Goal: Task Accomplishment & Management: Complete application form

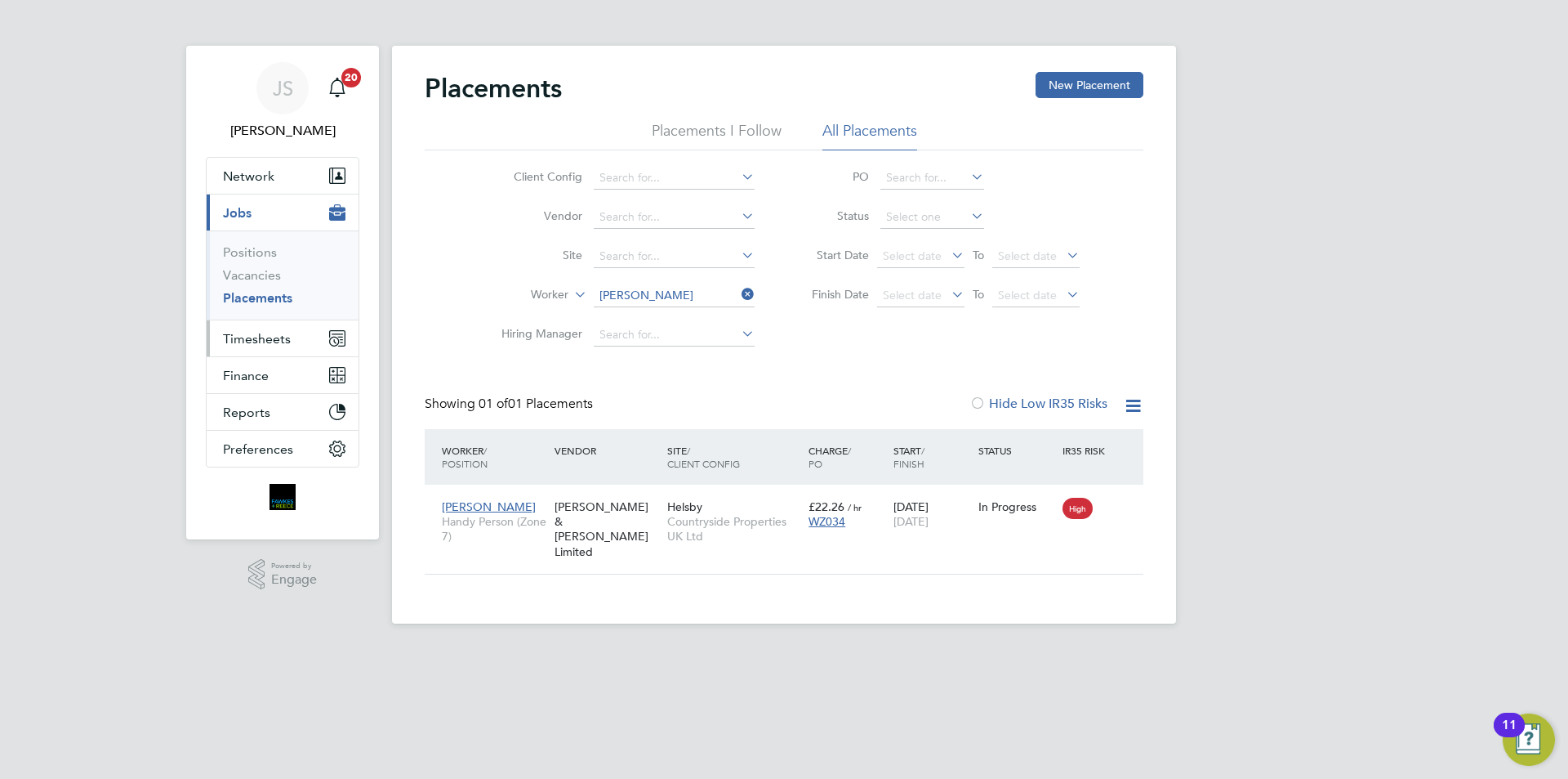
scroll to position [15, 77]
click at [277, 336] on span "Timesheets" at bounding box center [257, 339] width 67 height 15
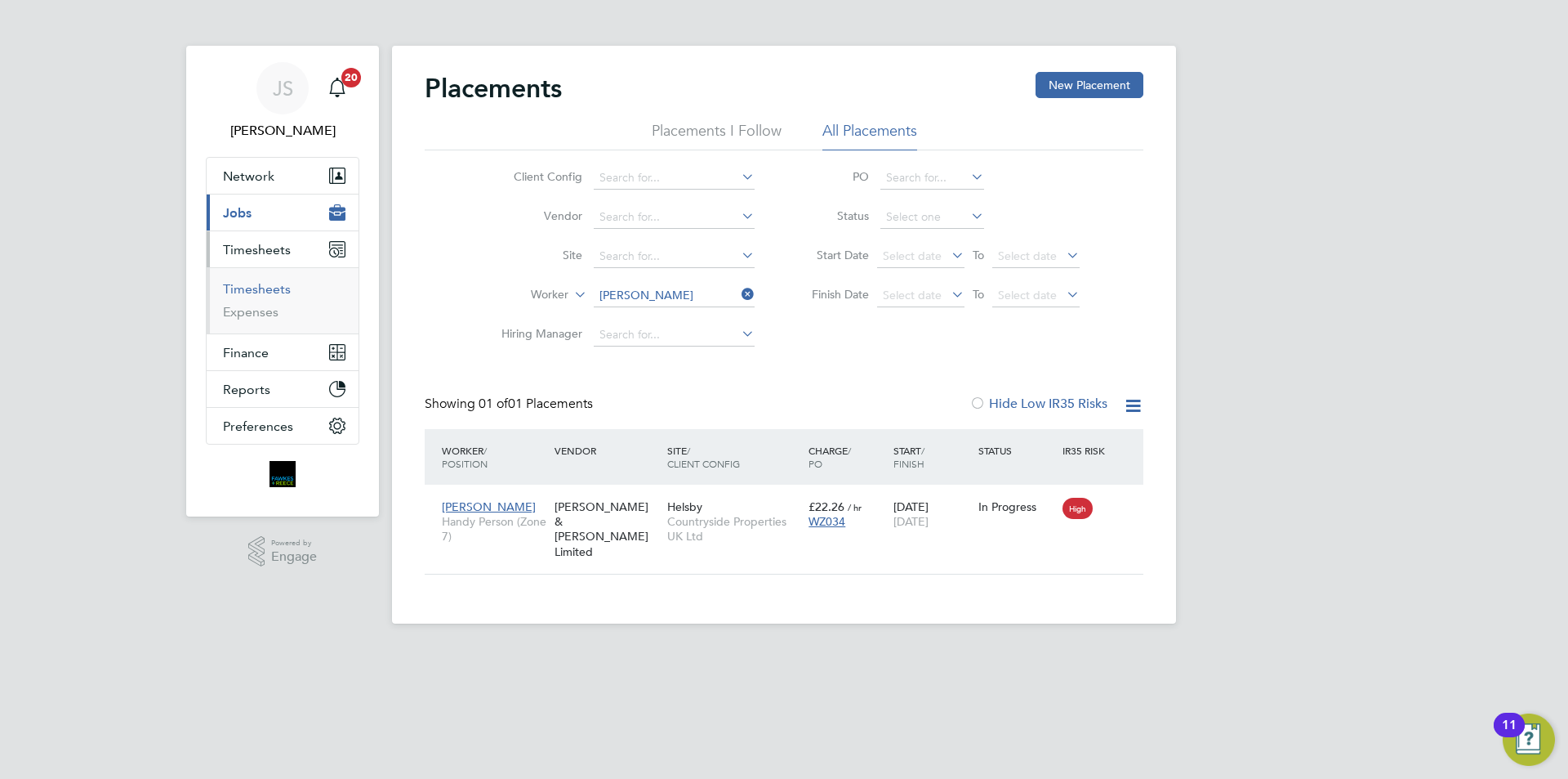
click at [267, 289] on link "Timesheets" at bounding box center [257, 289] width 67 height 15
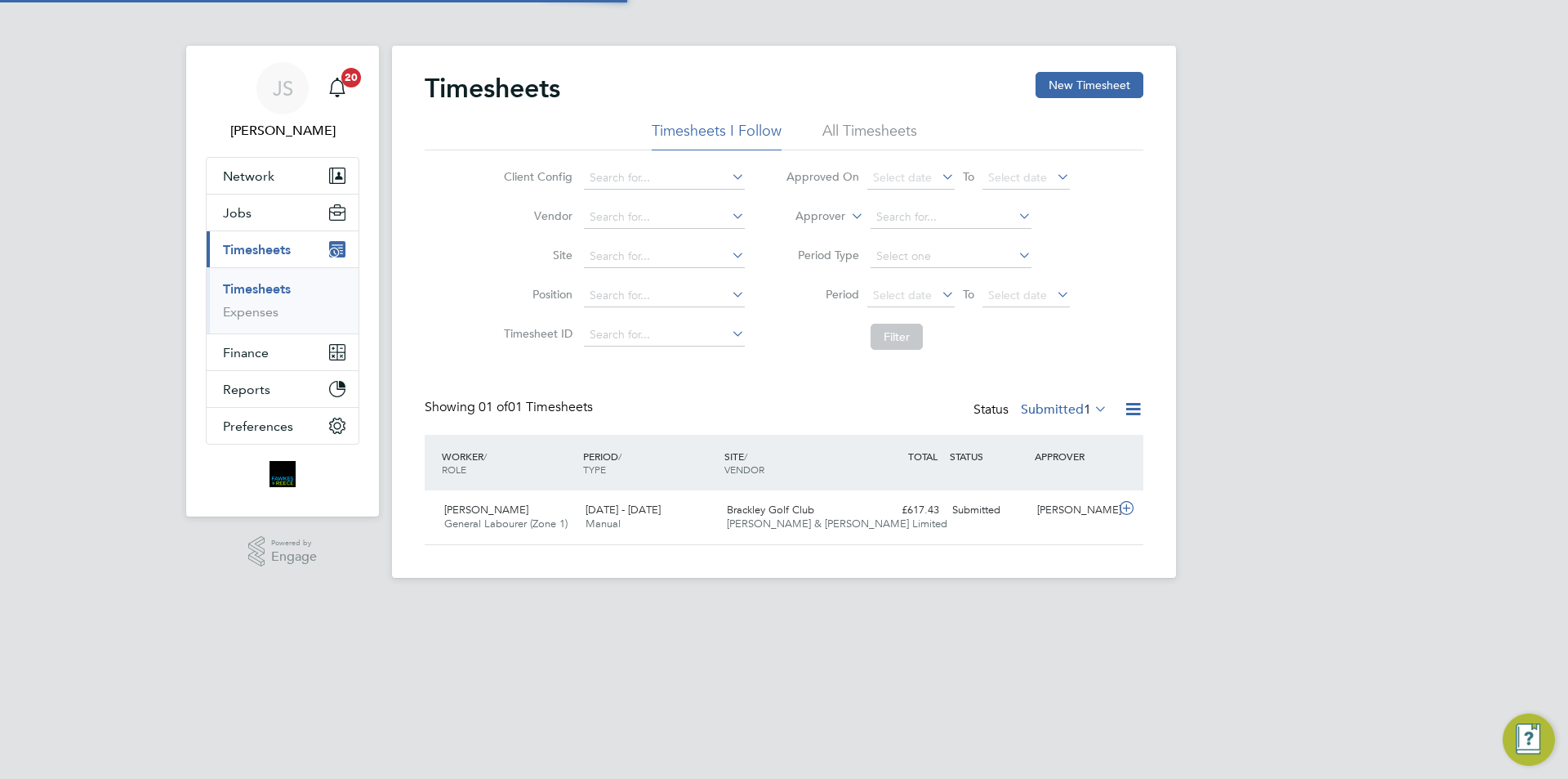
scroll to position [41, 142]
click at [1085, 78] on button "New Timesheet" at bounding box center [1090, 85] width 108 height 26
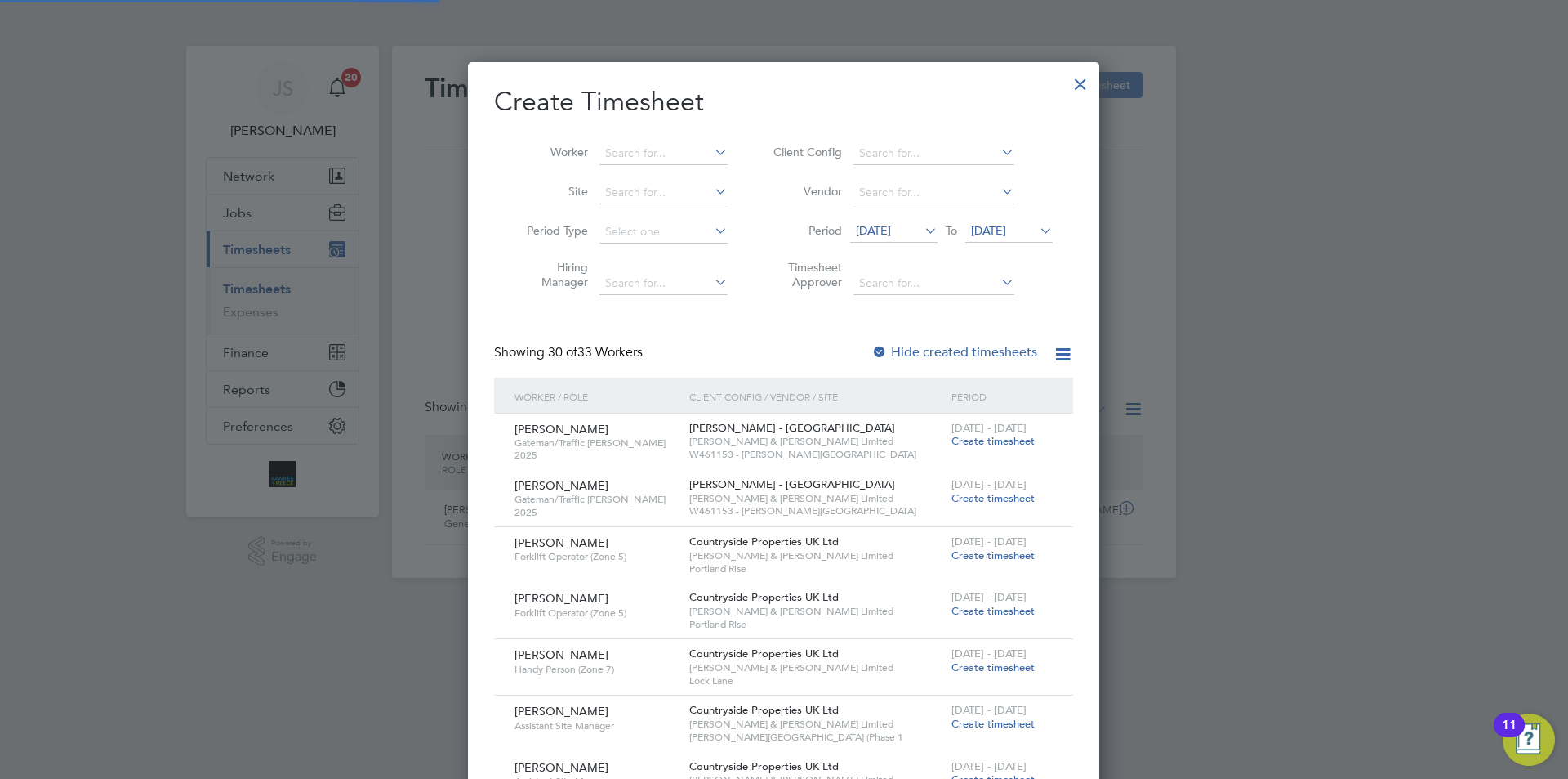
scroll to position [3183, 632]
click at [636, 147] on input at bounding box center [663, 154] width 128 height 23
click at [650, 208] on li "[PERSON_NAME] rne" at bounding box center [681, 219] width 164 height 22
type input "[PERSON_NAME]"
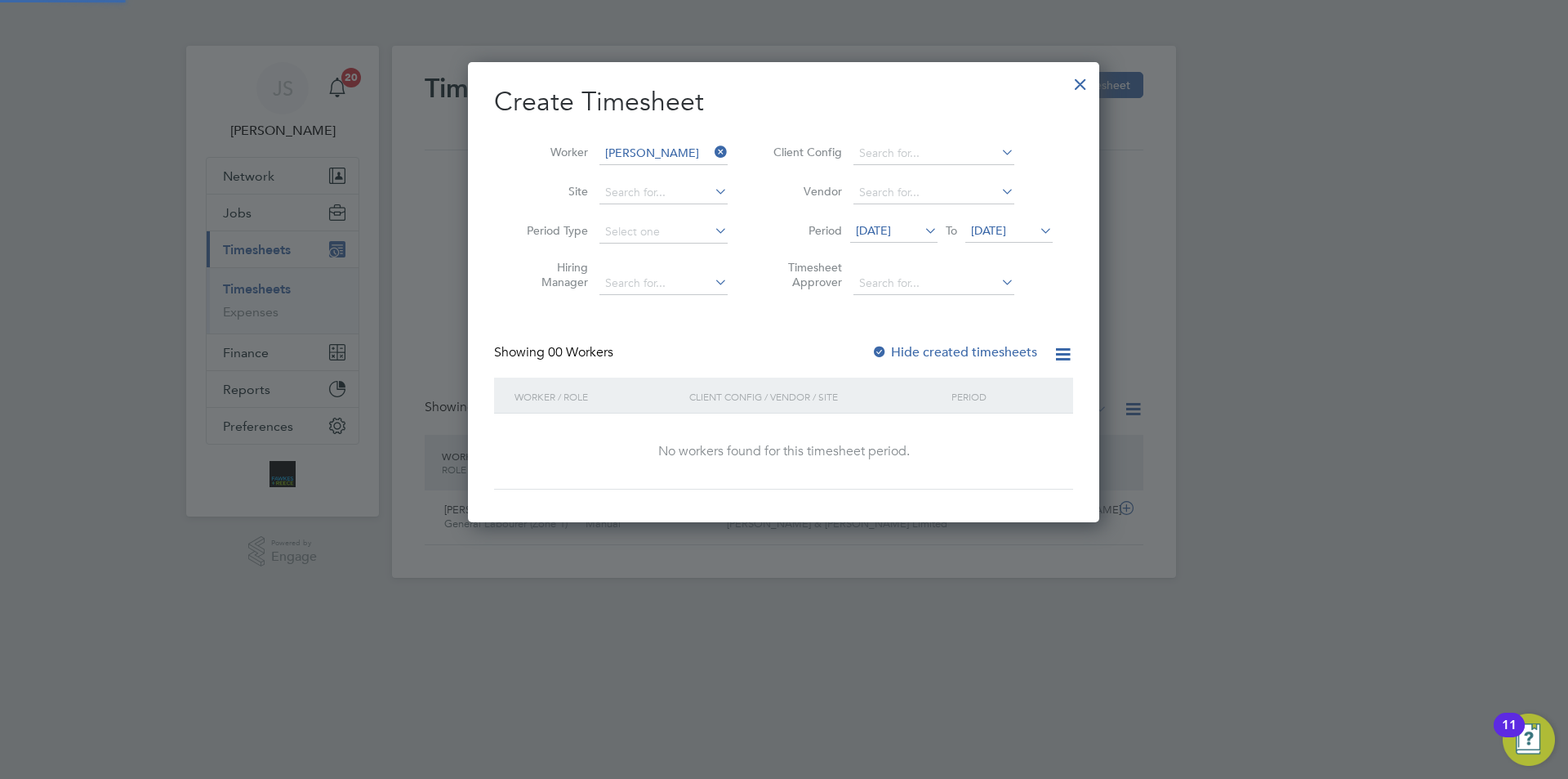
scroll to position [461, 632]
click at [878, 350] on div at bounding box center [880, 352] width 16 height 16
click at [870, 221] on div "[DATE] To [DATE]" at bounding box center [951, 232] width 202 height 23
click at [877, 233] on span "[DATE]" at bounding box center [873, 230] width 35 height 14
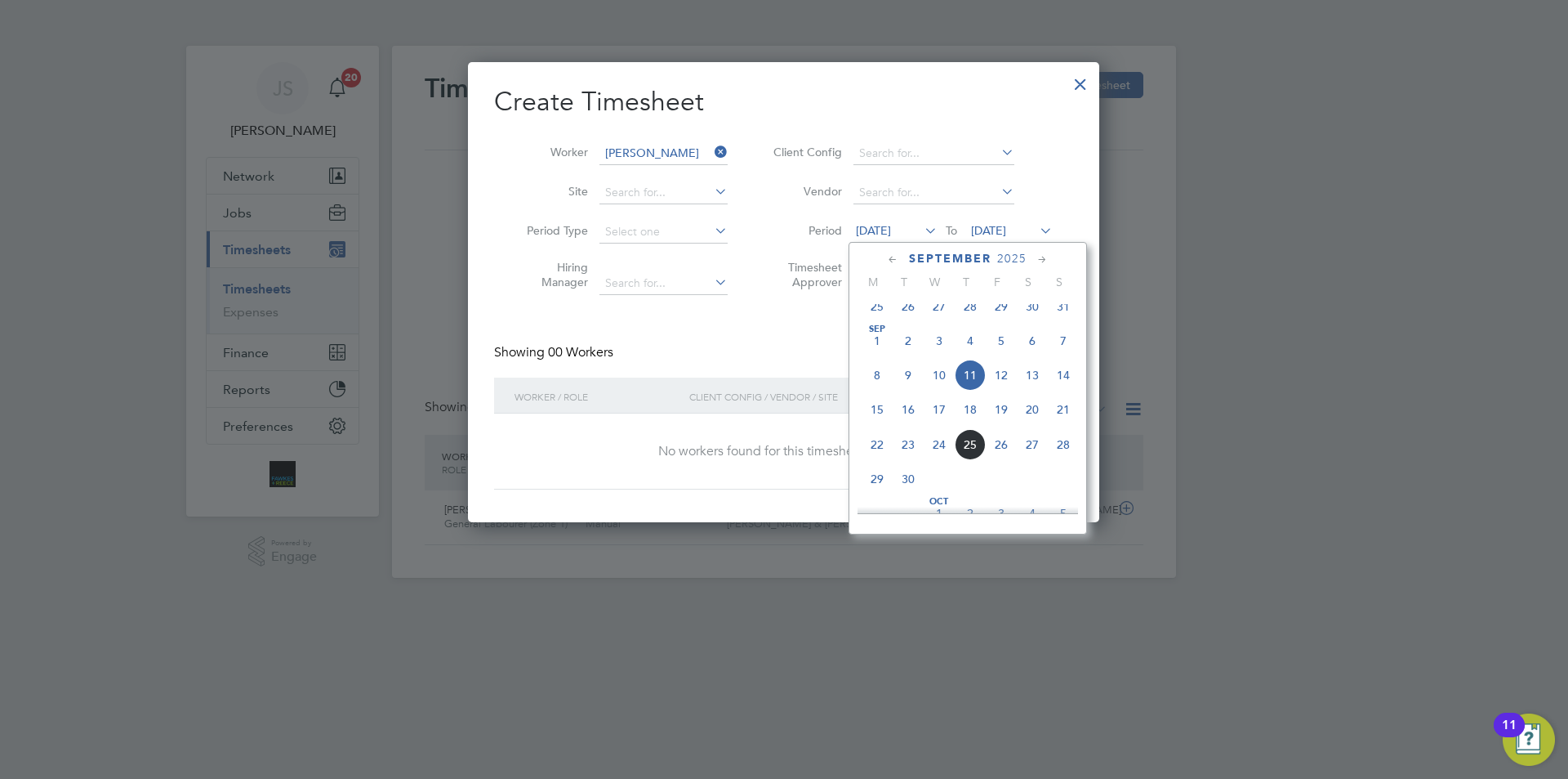
click at [882, 454] on span "22" at bounding box center [877, 445] width 31 height 31
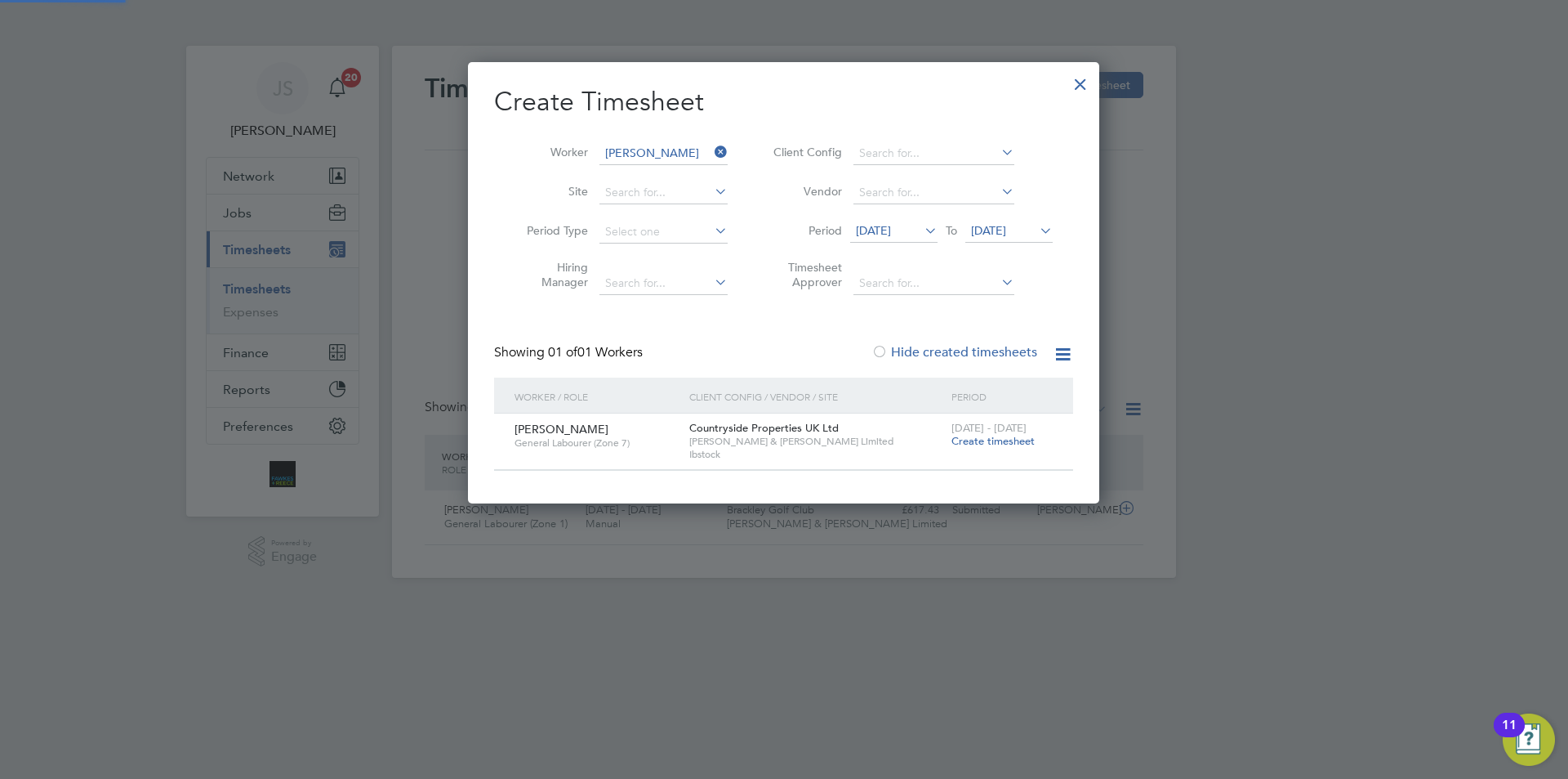
scroll to position [440, 632]
click at [952, 440] on span "Create timesheet" at bounding box center [993, 441] width 84 height 13
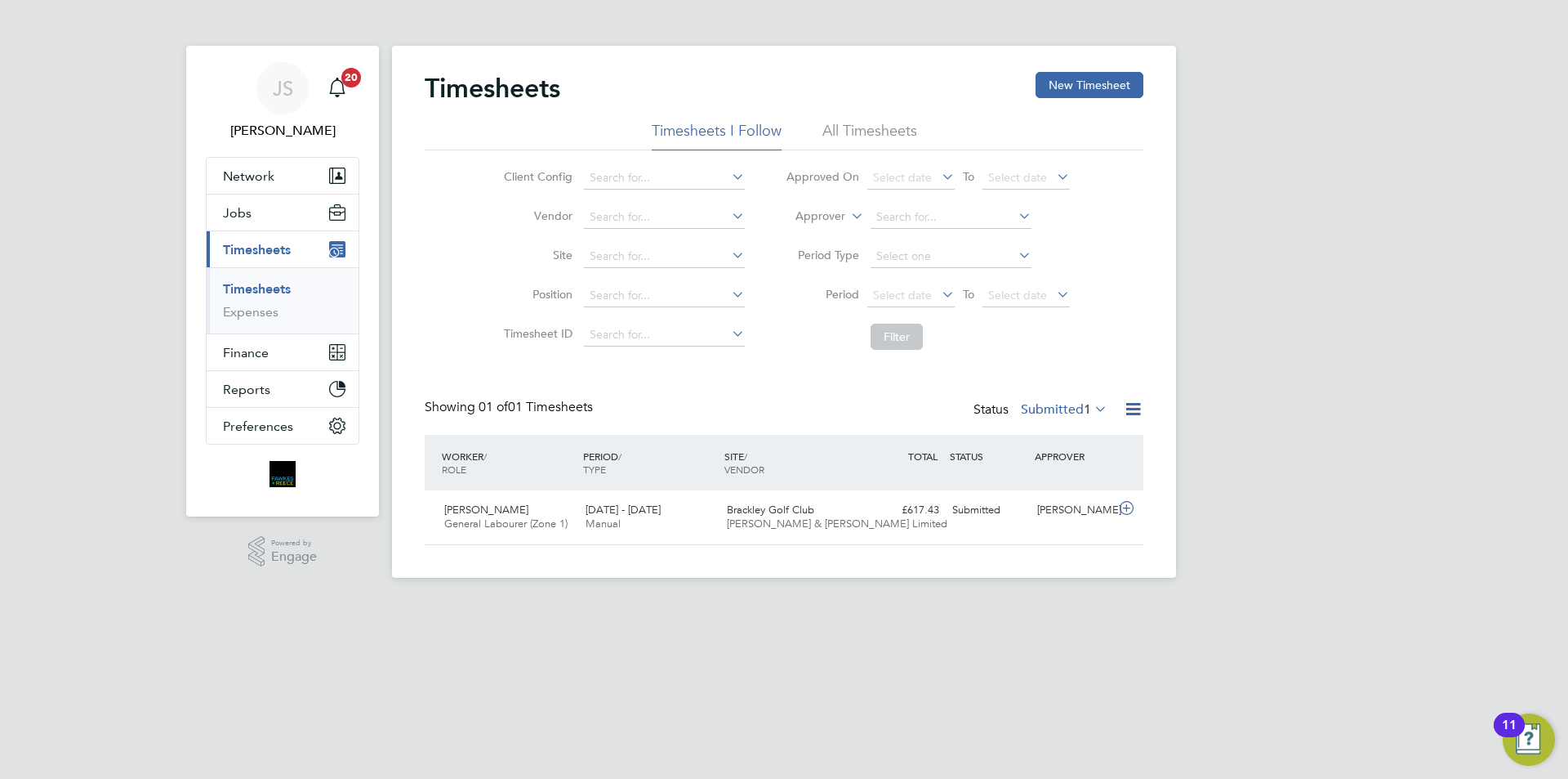
scroll to position [41, 142]
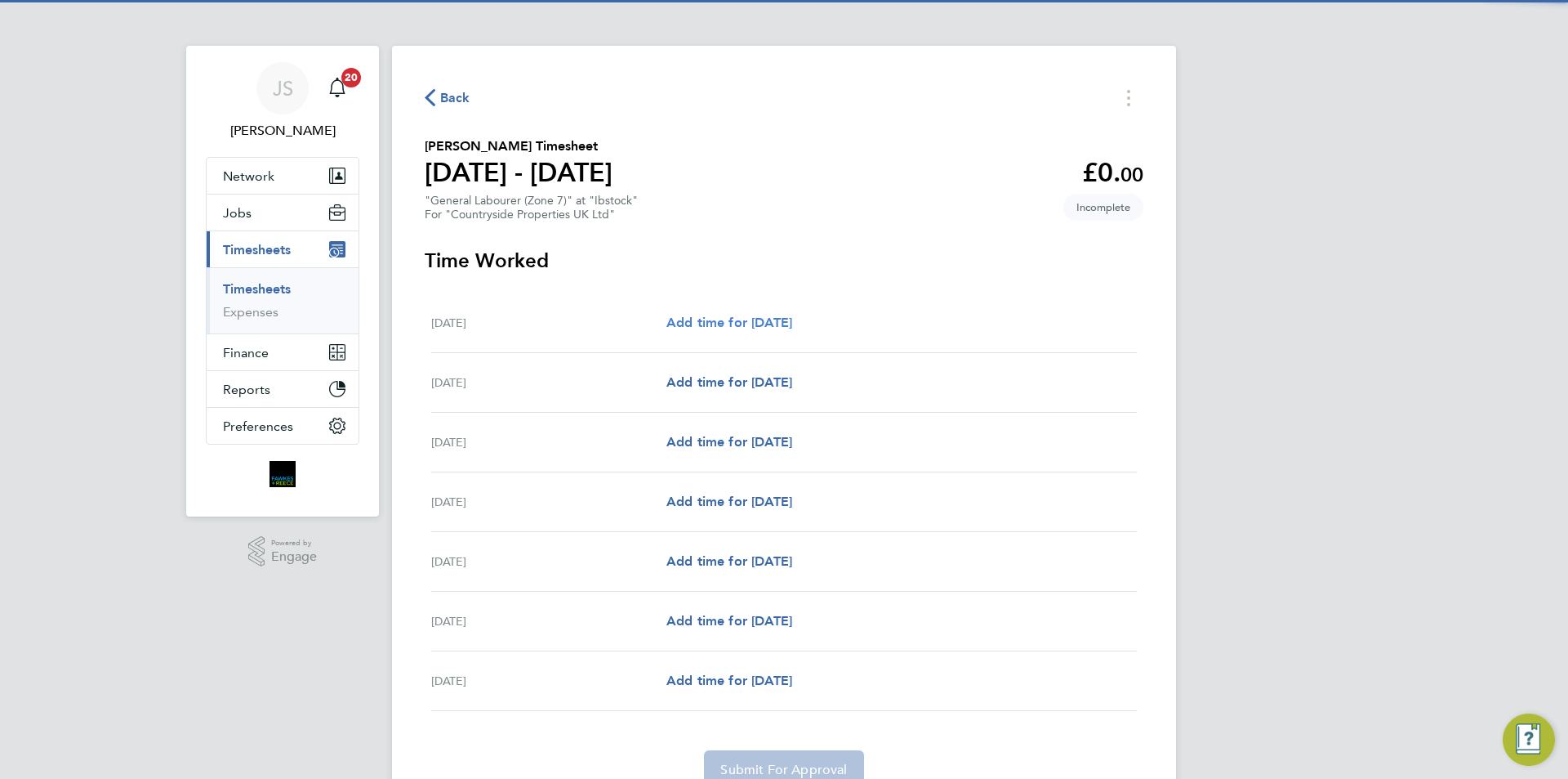
click at [710, 323] on span "Add time for [DATE]" at bounding box center [730, 323] width 126 height 15
select select "30"
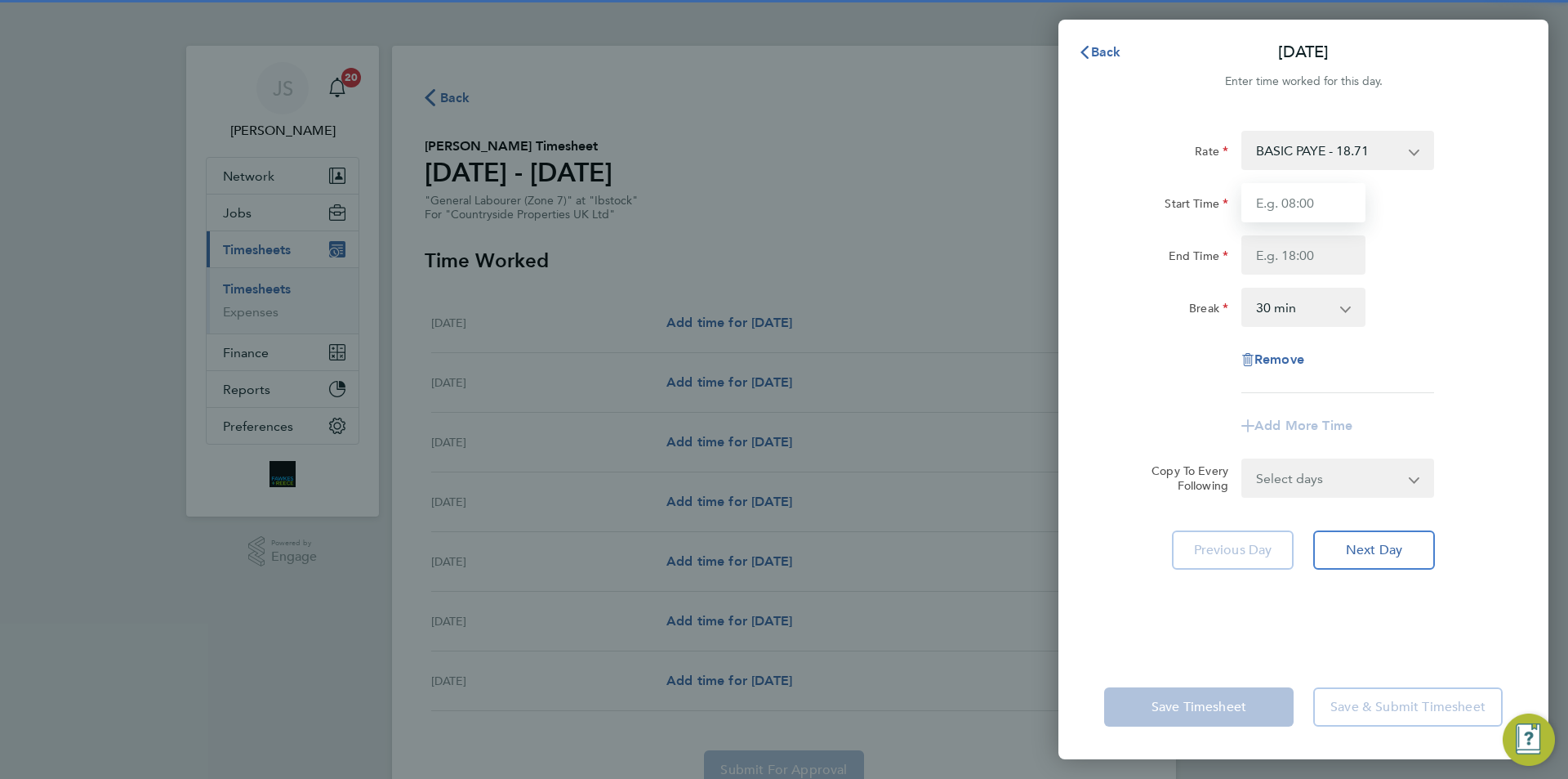
drag, startPoint x: 1270, startPoint y: 209, endPoint x: 1253, endPoint y: 204, distance: 17.7
click at [1270, 209] on input "Start Time" at bounding box center [1303, 202] width 124 height 39
type input "07:30"
click at [1296, 253] on input "End Time" at bounding box center [1303, 254] width 124 height 39
type input "17:00"
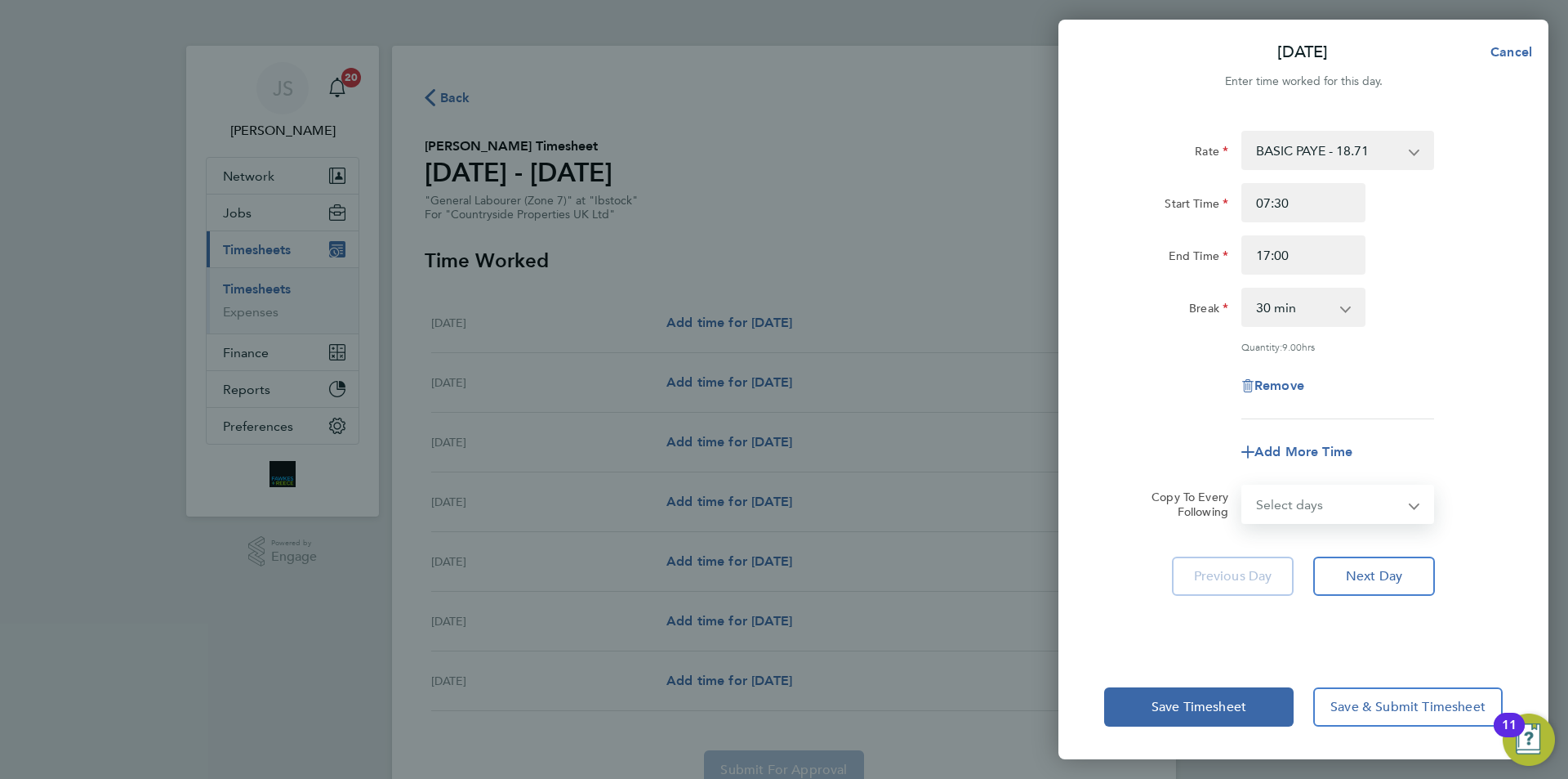
click at [1286, 473] on form "Rate BASIC PAYE - 18.71 Start Time 07:30 End Time 17:00 Break 0 min 15 min 30 m…" at bounding box center [1303, 327] width 398 height 393
select select "WEEKDAY"
click at [1244, 486] on select "Select days Day Weekday (Mon-Fri) Weekend (Sat-Sun) [DATE] [DATE] [DATE] [DATE]…" at bounding box center [1329, 504] width 171 height 36
click at [1115, 405] on div "Rate BASIC PAYE - 18.71 Start Time 07:30 End Time 17:00 Break 0 min 15 min 30 m…" at bounding box center [1303, 275] width 398 height 289
select select "[DATE]"
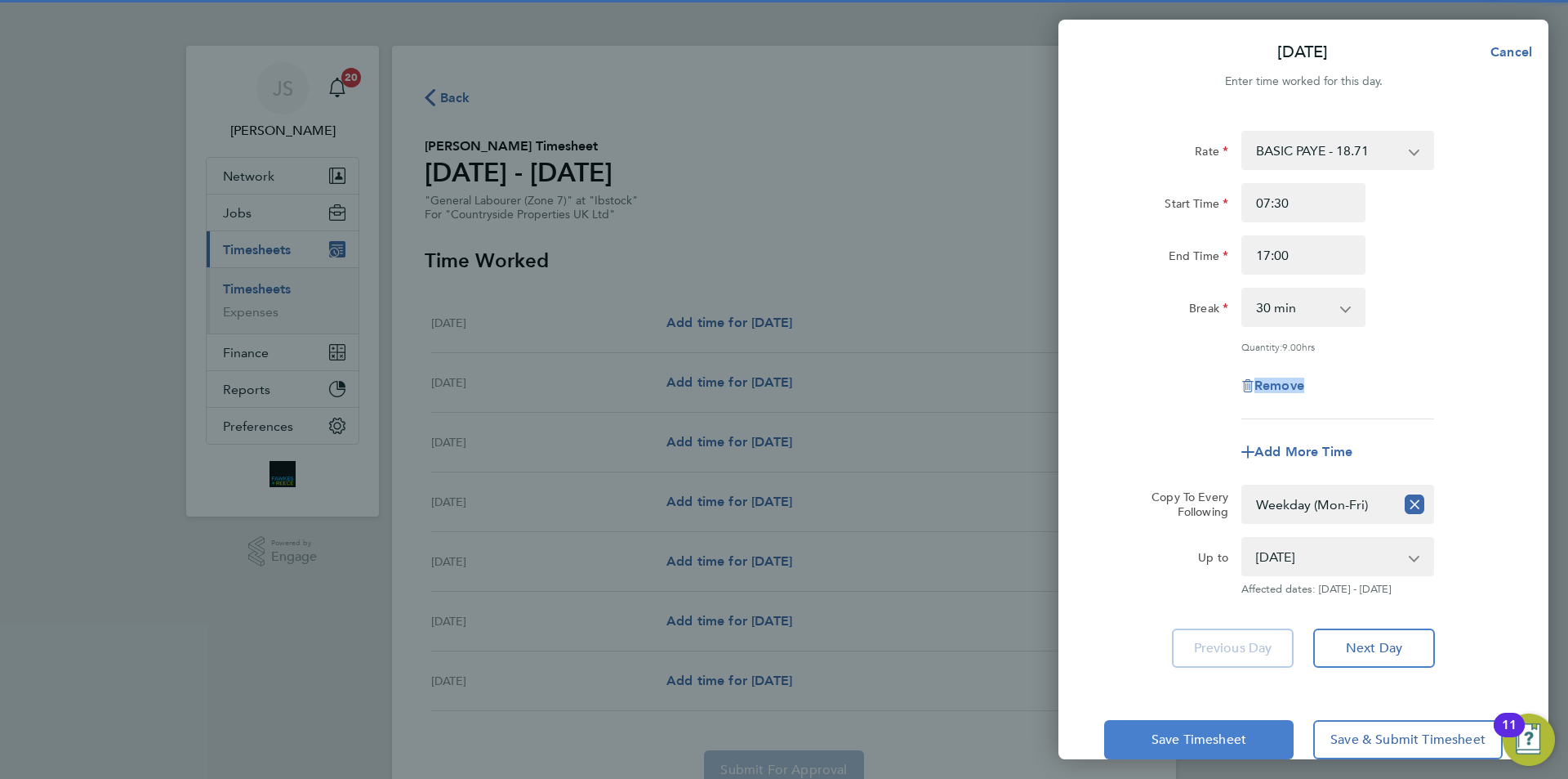
click at [1199, 734] on span "Save Timesheet" at bounding box center [1199, 740] width 94 height 16
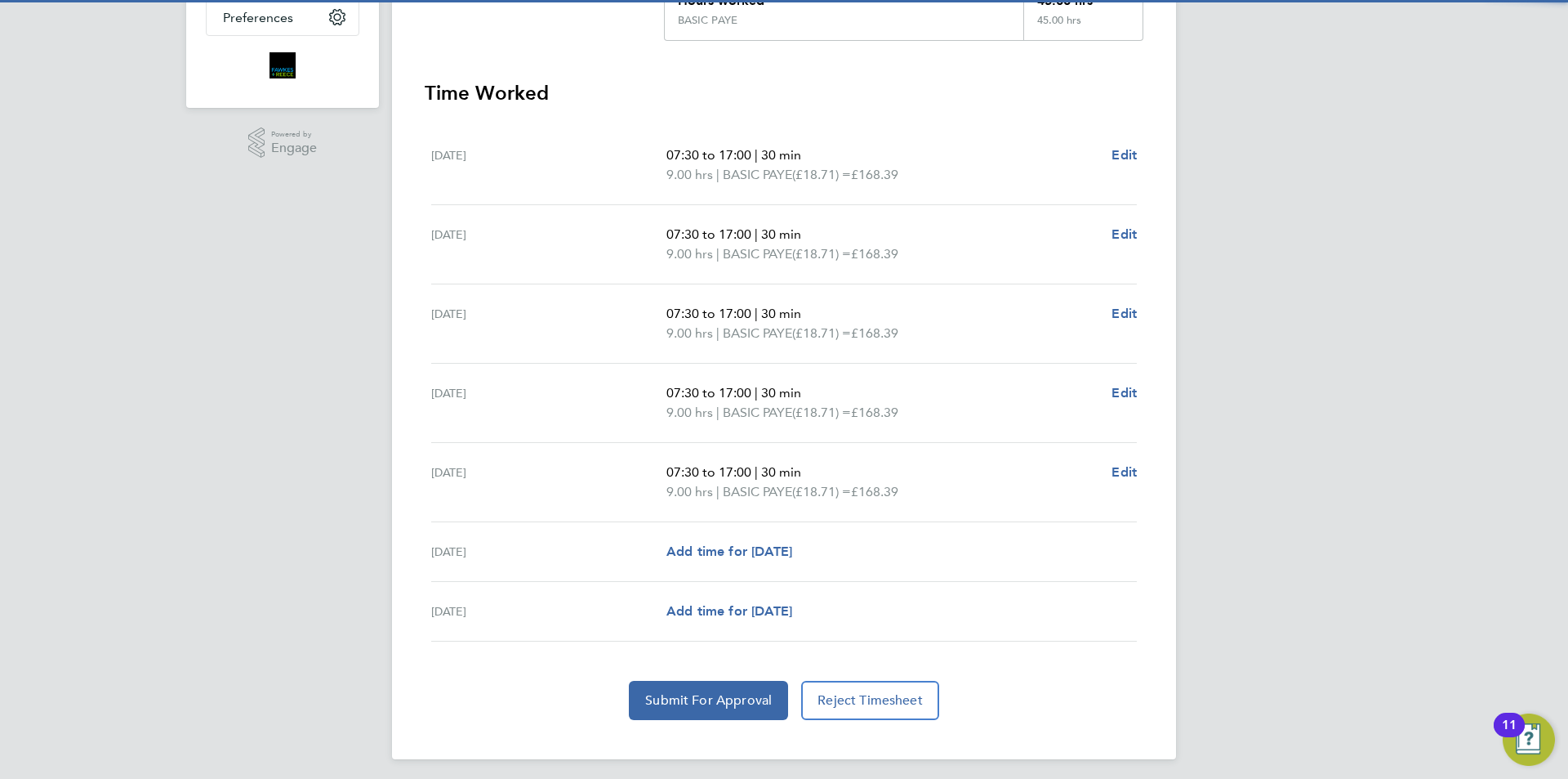
scroll to position [415, 0]
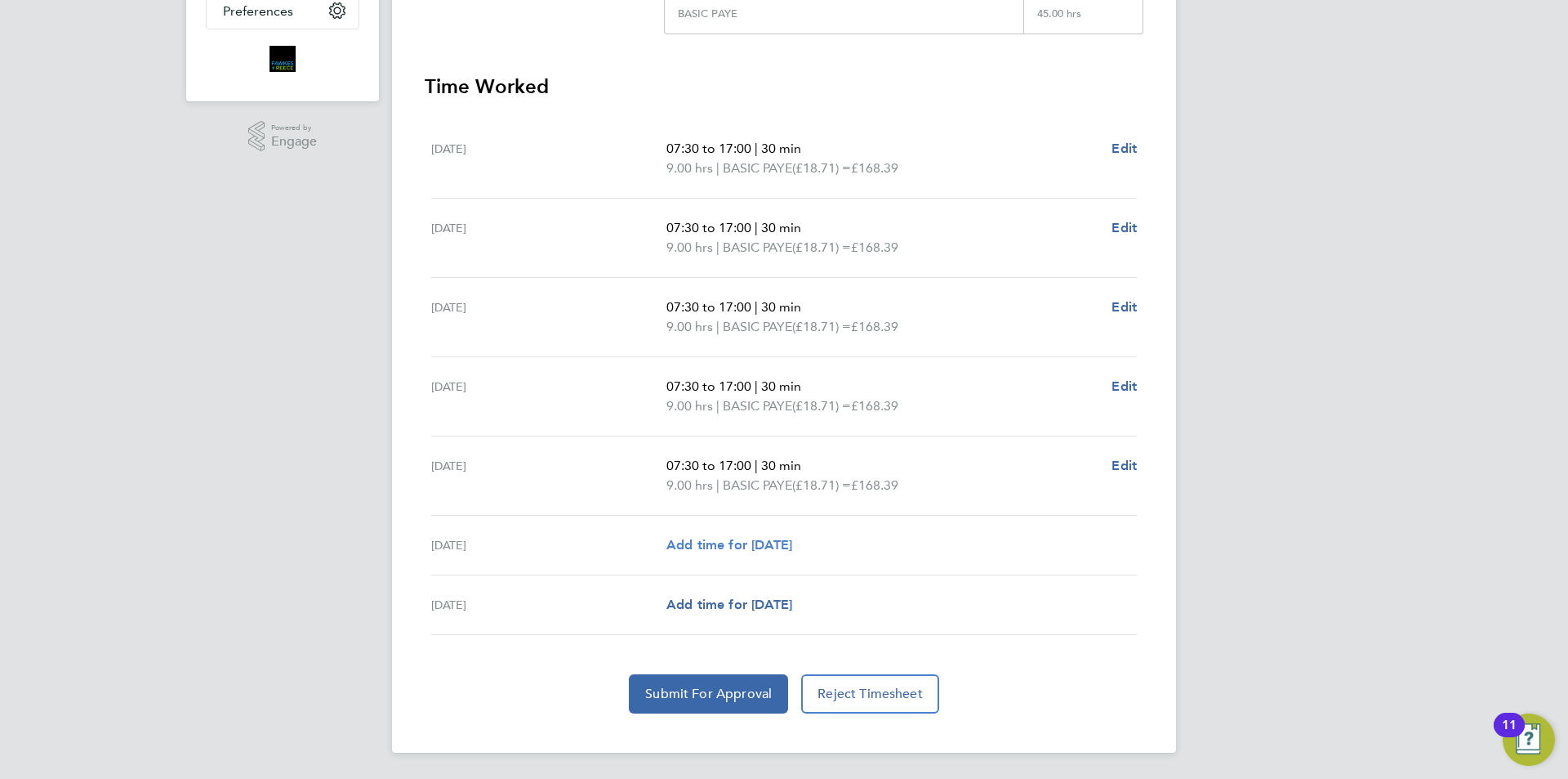
click at [773, 548] on span "Add time for [DATE]" at bounding box center [730, 545] width 126 height 15
select select "30"
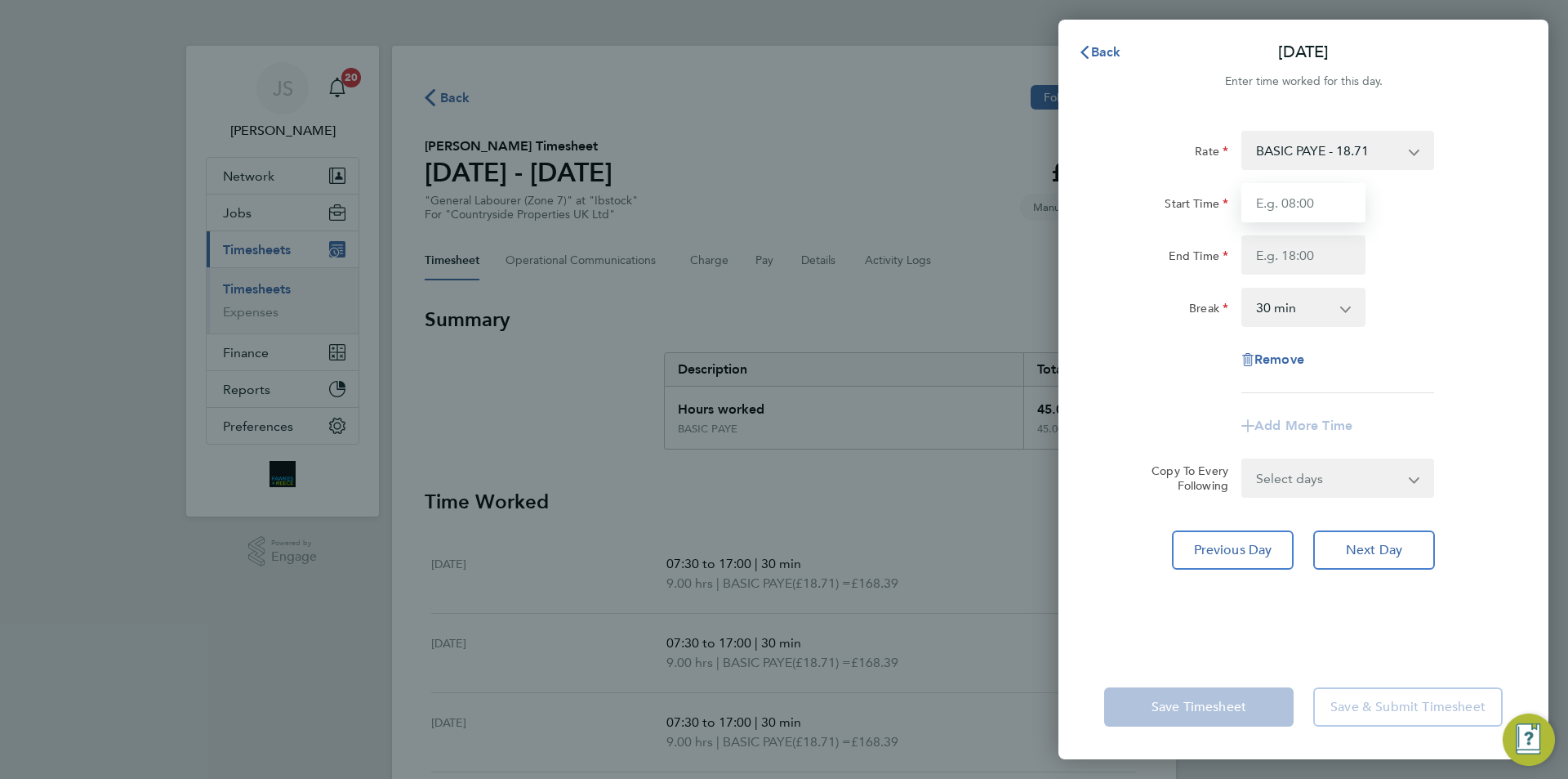
drag, startPoint x: 1289, startPoint y: 197, endPoint x: 1298, endPoint y: 202, distance: 10.3
click at [1290, 197] on input "Start Time" at bounding box center [1303, 202] width 124 height 39
type input "07:30"
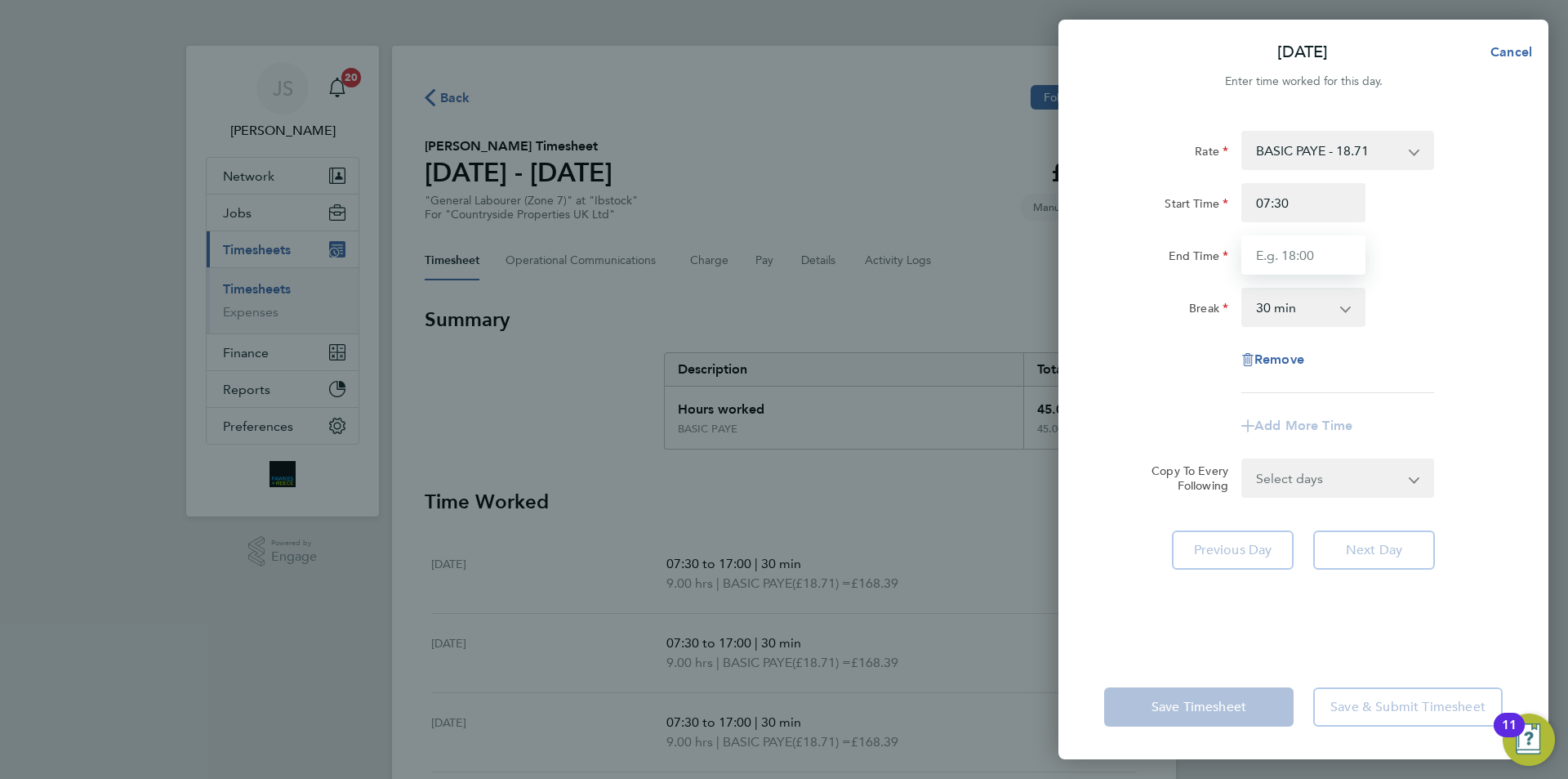
click at [1300, 245] on input "End Time" at bounding box center [1303, 254] width 124 height 39
type input "15:00"
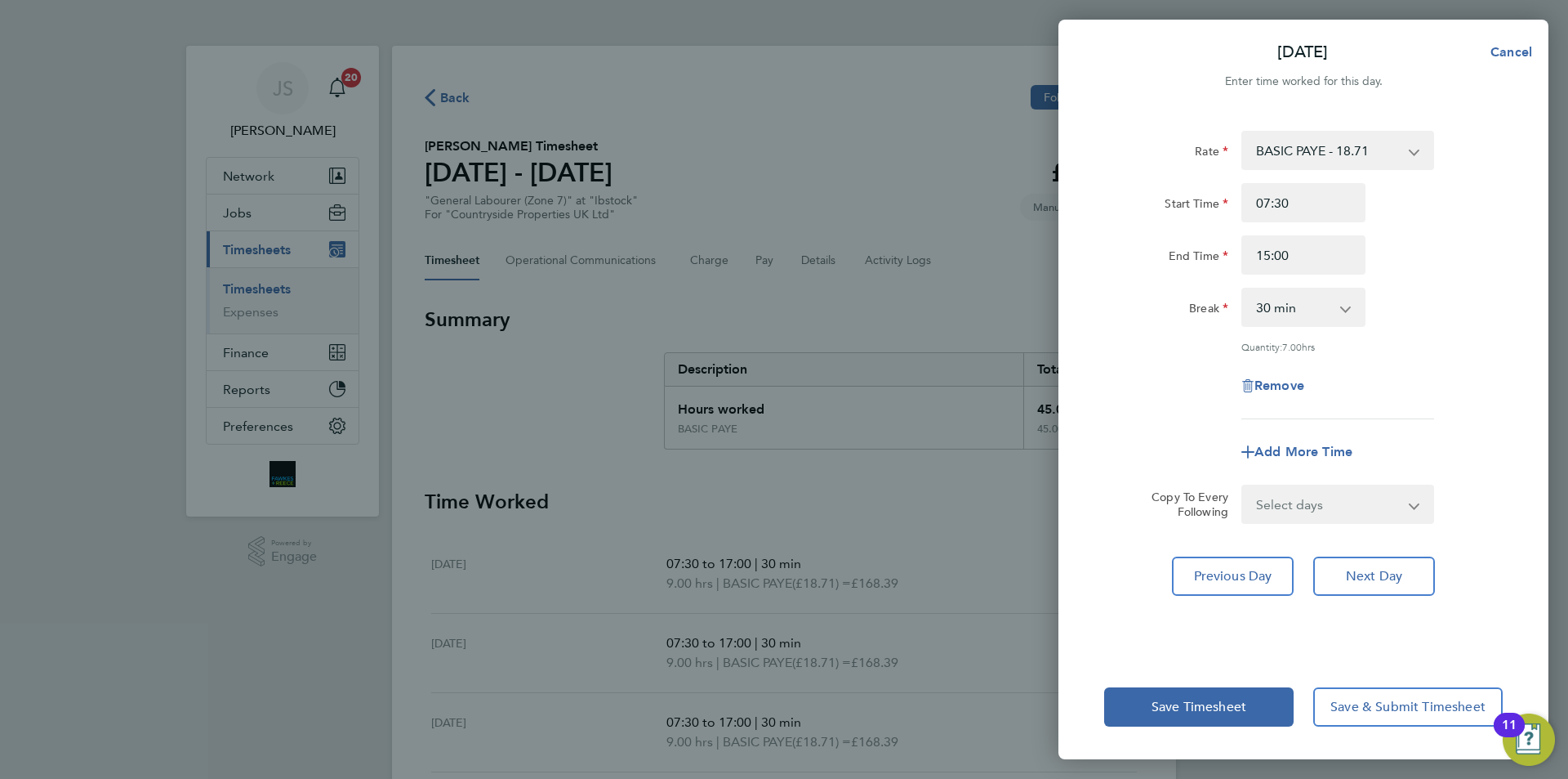
click at [1093, 376] on div "Rate BASIC PAYE - 18.71 Start Time 07:30 End Time 15:00 Break 0 min 15 min 30 m…" at bounding box center [1303, 382] width 490 height 543
click at [1193, 691] on button "Save Timesheet" at bounding box center [1198, 707] width 190 height 39
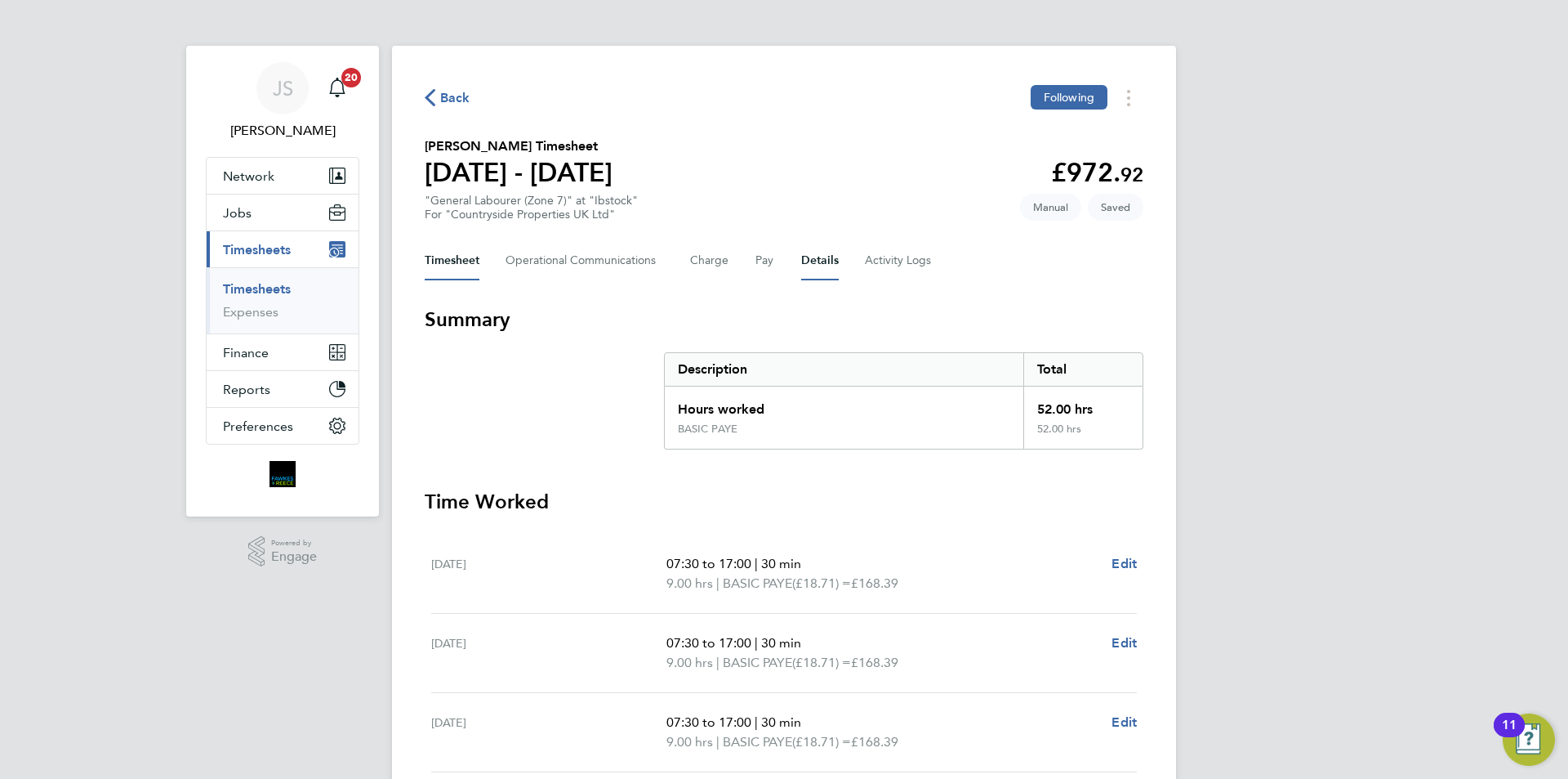
click at [816, 261] on button "Details" at bounding box center [820, 260] width 38 height 39
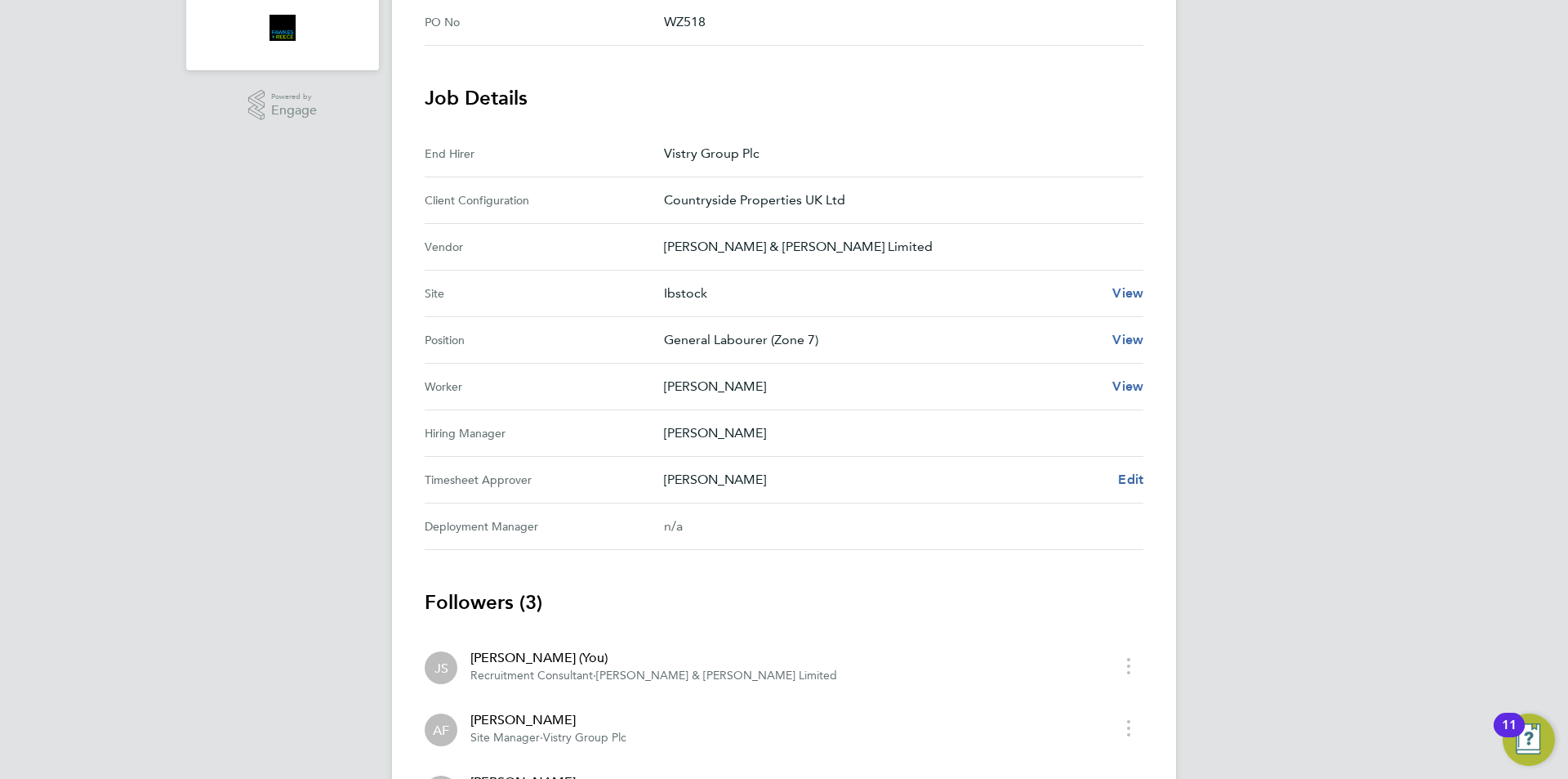
scroll to position [38, 0]
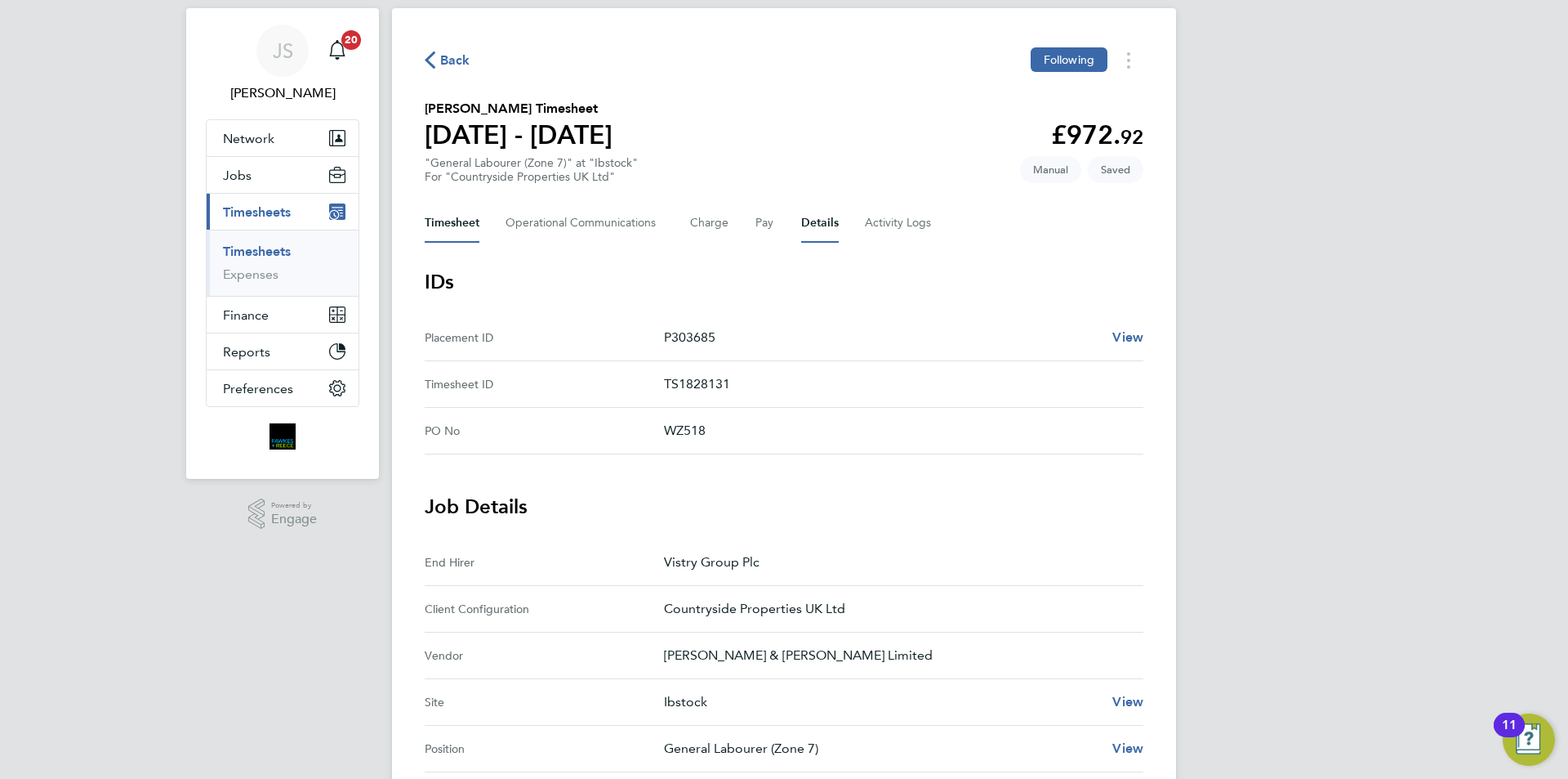
click at [449, 226] on button "Timesheet" at bounding box center [451, 222] width 55 height 39
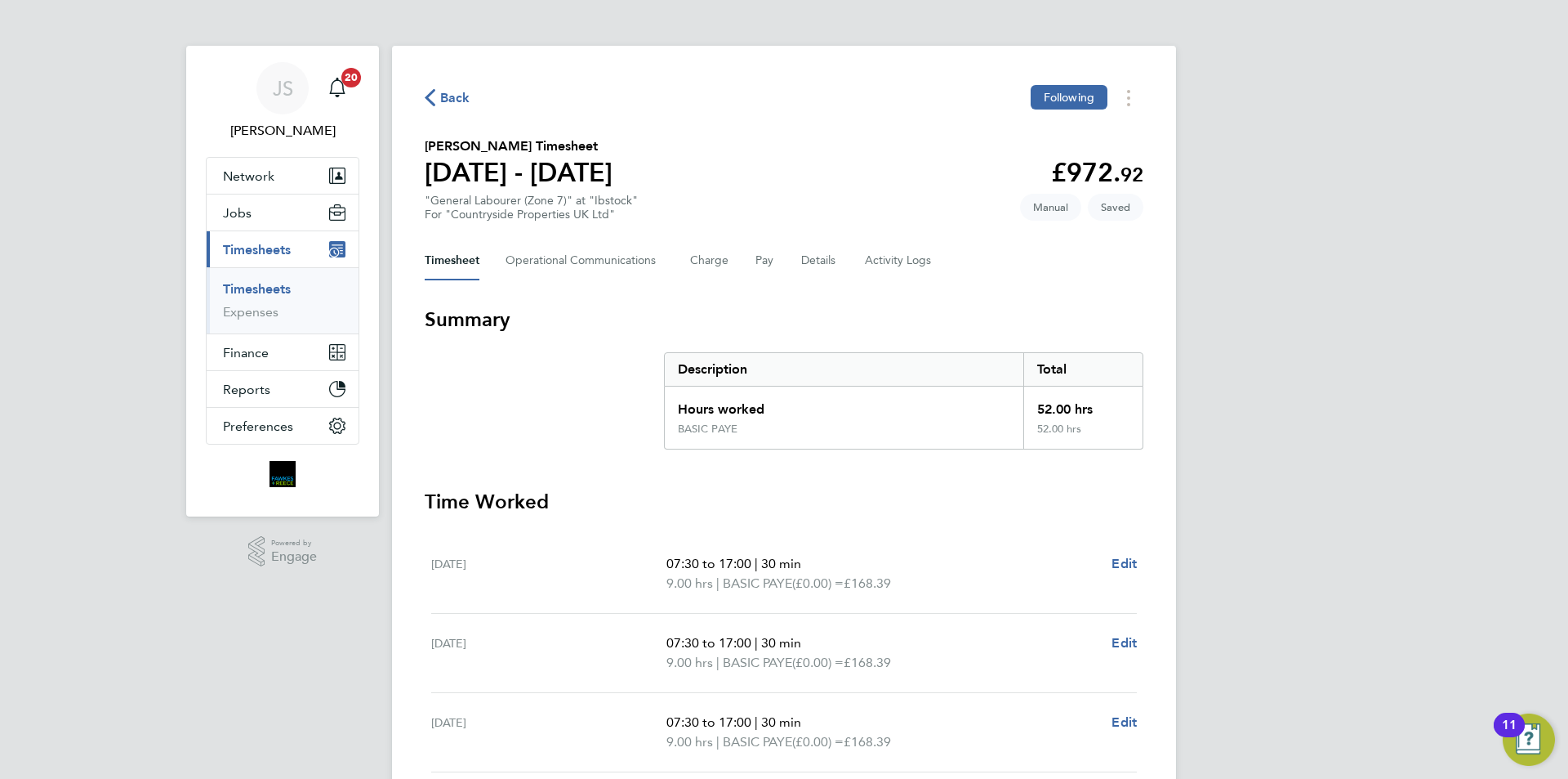
scroll to position [408, 0]
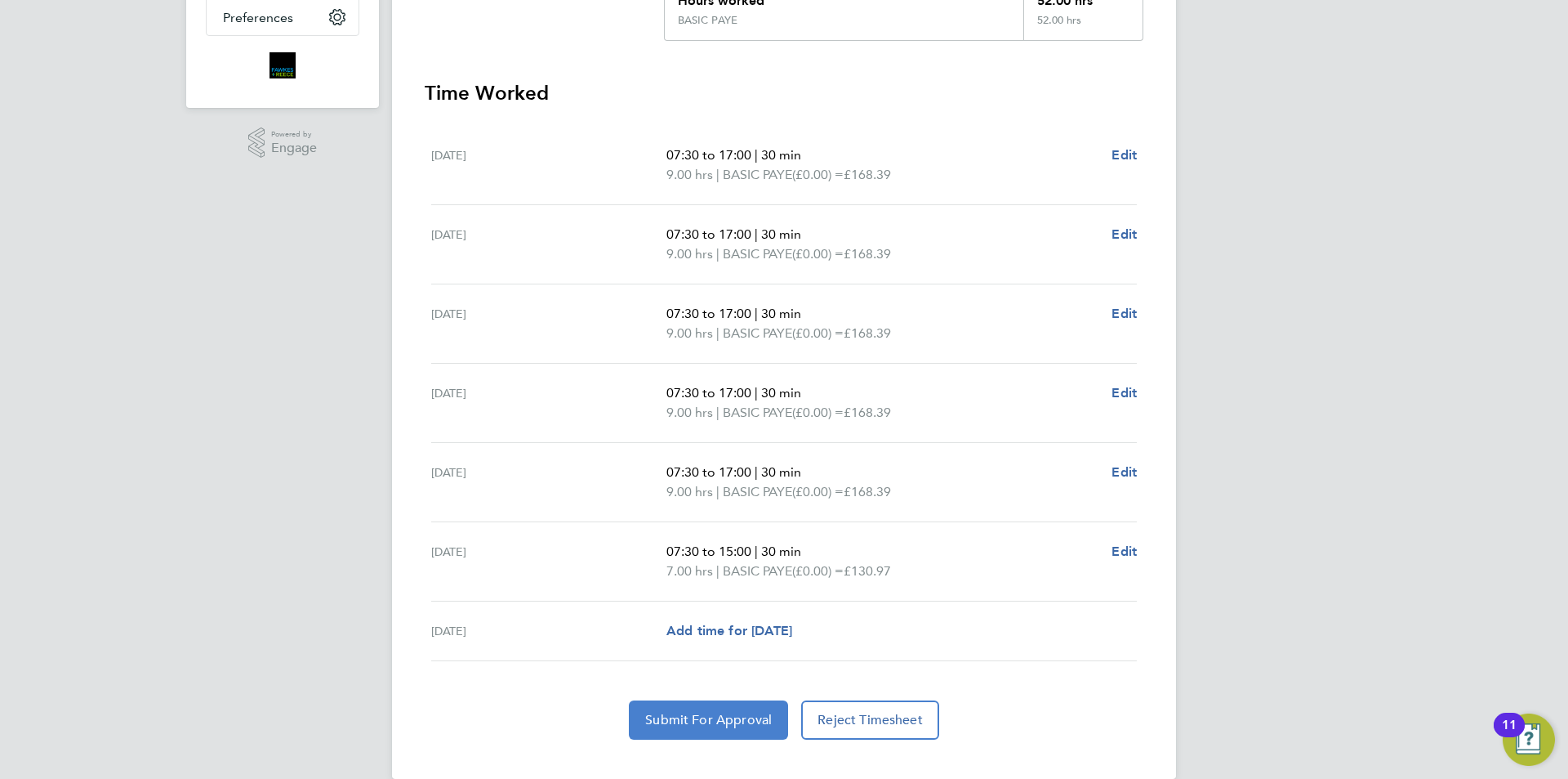
click at [758, 726] on span "Submit For Approval" at bounding box center [708, 719] width 127 height 16
